Goal: Check status: Check status

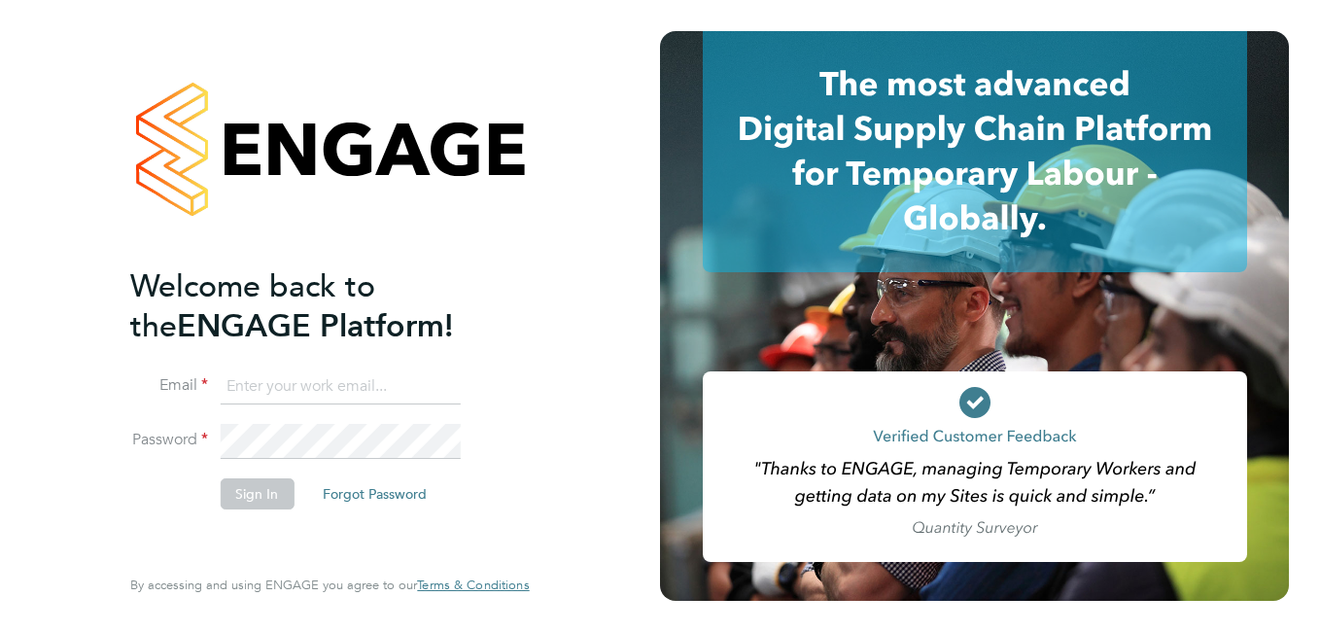
click at [316, 386] on input at bounding box center [340, 386] width 240 height 35
paste input "payroll.downloadqueries@hays.com"
type input "payroll.downloadqueries@hays.com"
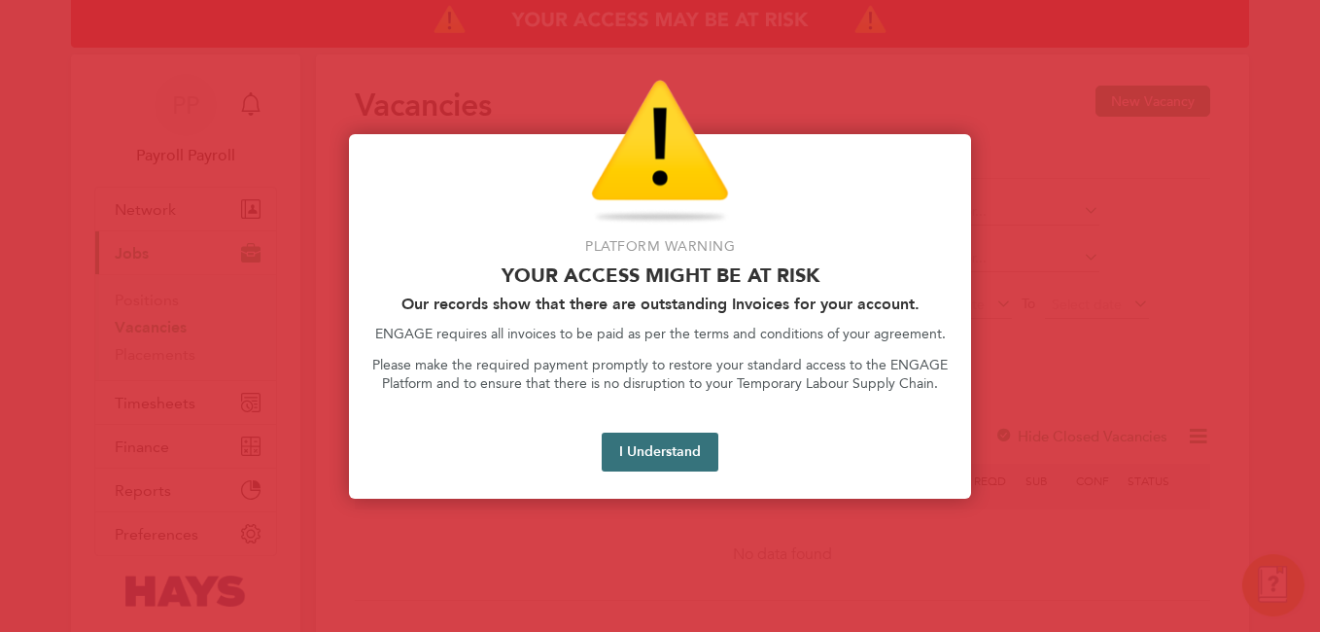
click at [647, 440] on button "I Understand" at bounding box center [660, 452] width 117 height 39
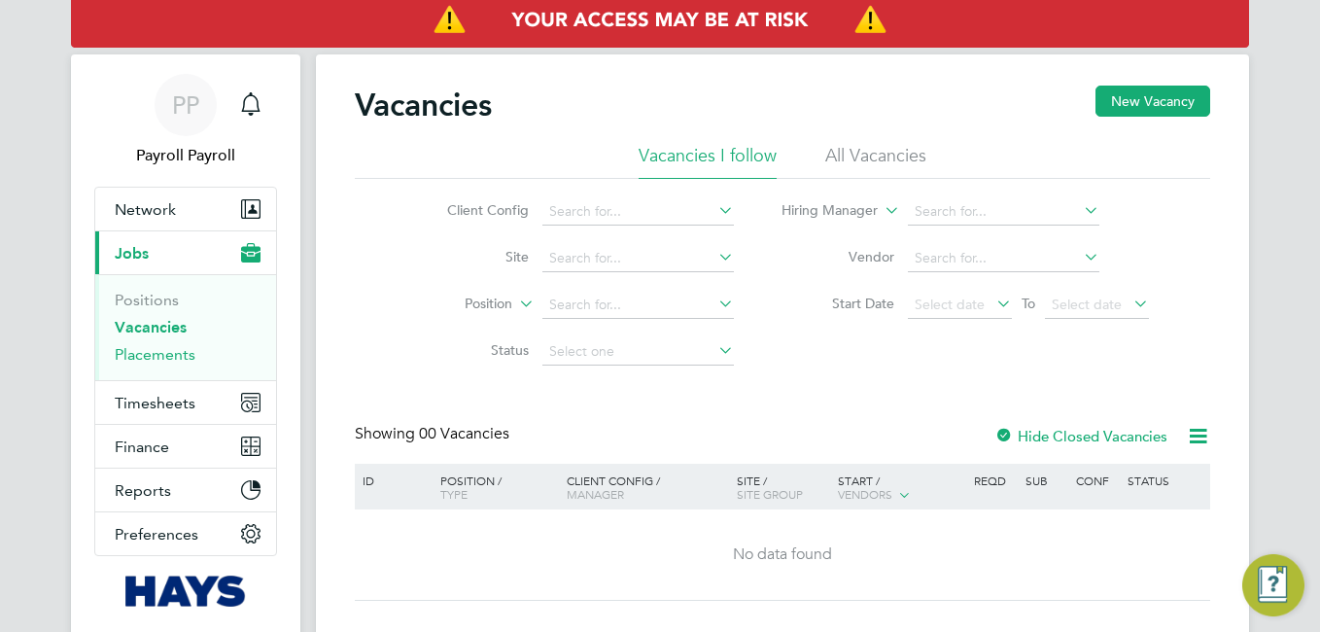
click at [129, 354] on link "Placements" at bounding box center [155, 354] width 81 height 18
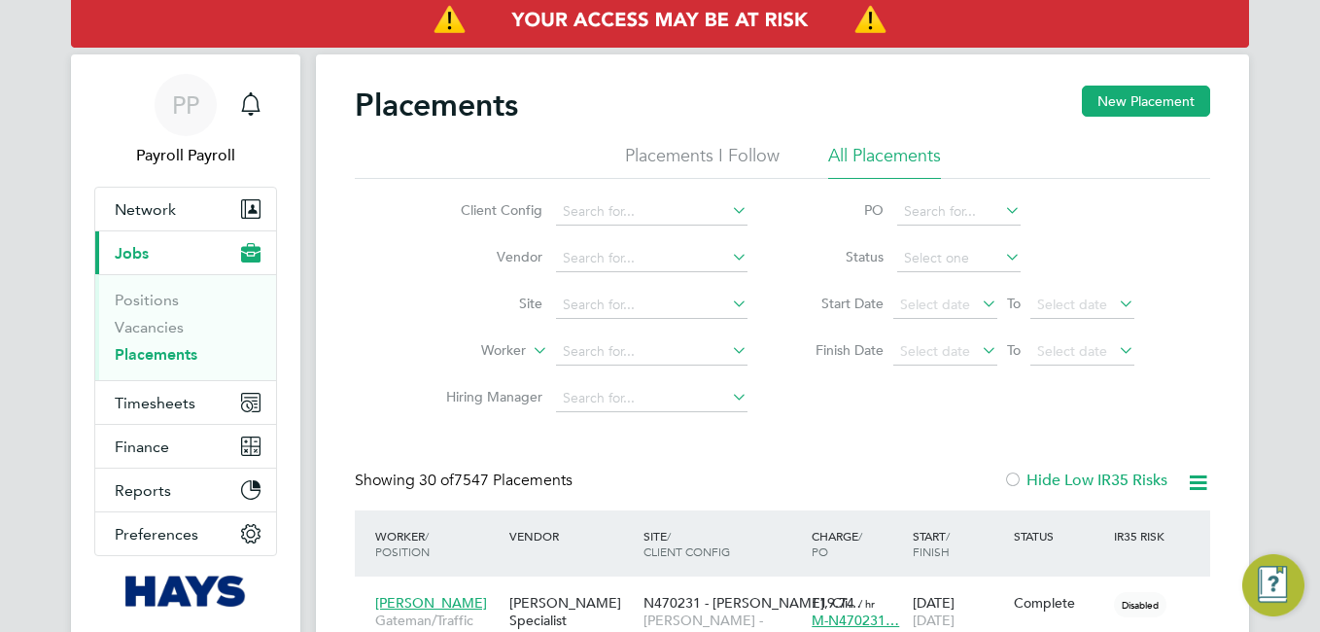
click at [581, 331] on li "Worker" at bounding box center [589, 352] width 366 height 47
click at [585, 349] on input at bounding box center [652, 351] width 192 height 27
paste input "[PERSON_NAME]"
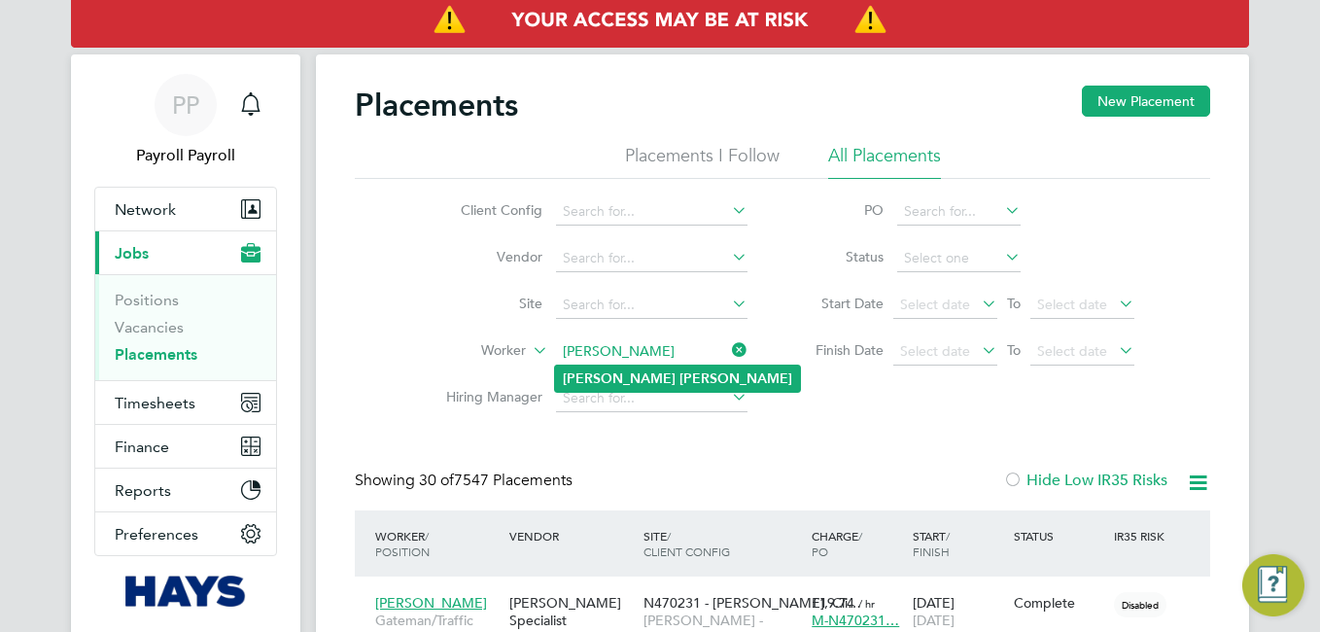
type input "[PERSON_NAME]"
click at [650, 387] on li "[PERSON_NAME]" at bounding box center [677, 379] width 245 height 26
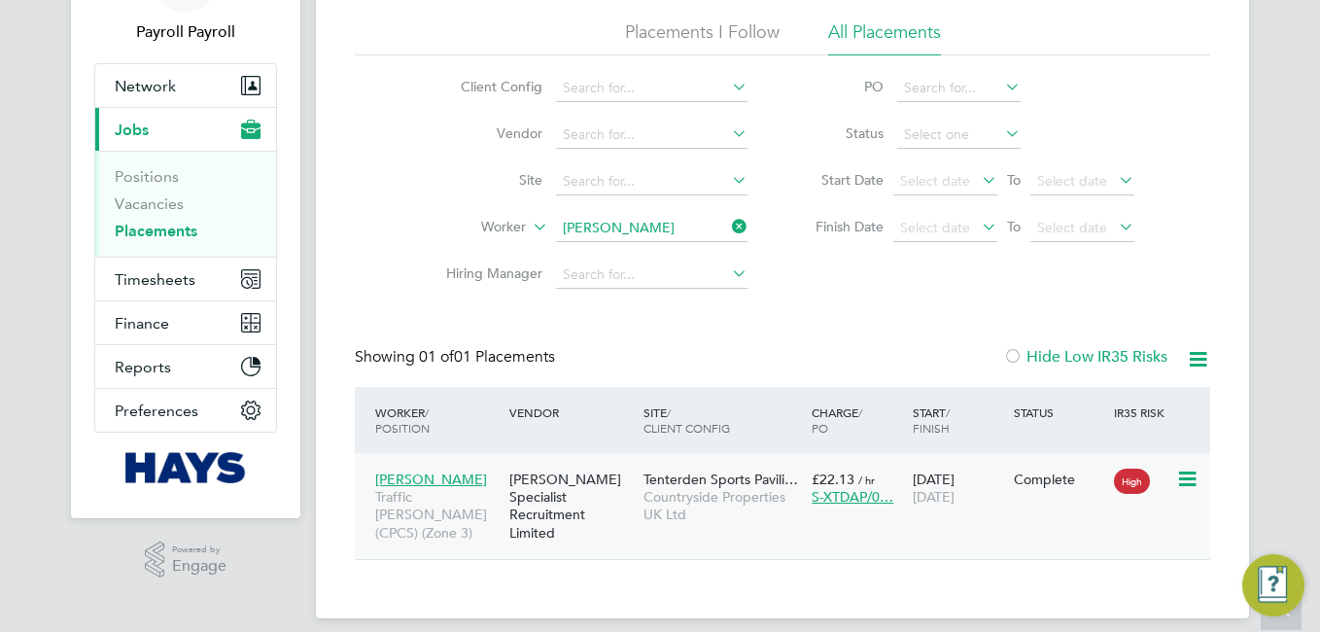
click at [565, 495] on div "[PERSON_NAME] Specialist Recruitment Limited" at bounding box center [572, 506] width 134 height 90
